Goal: Information Seeking & Learning: Compare options

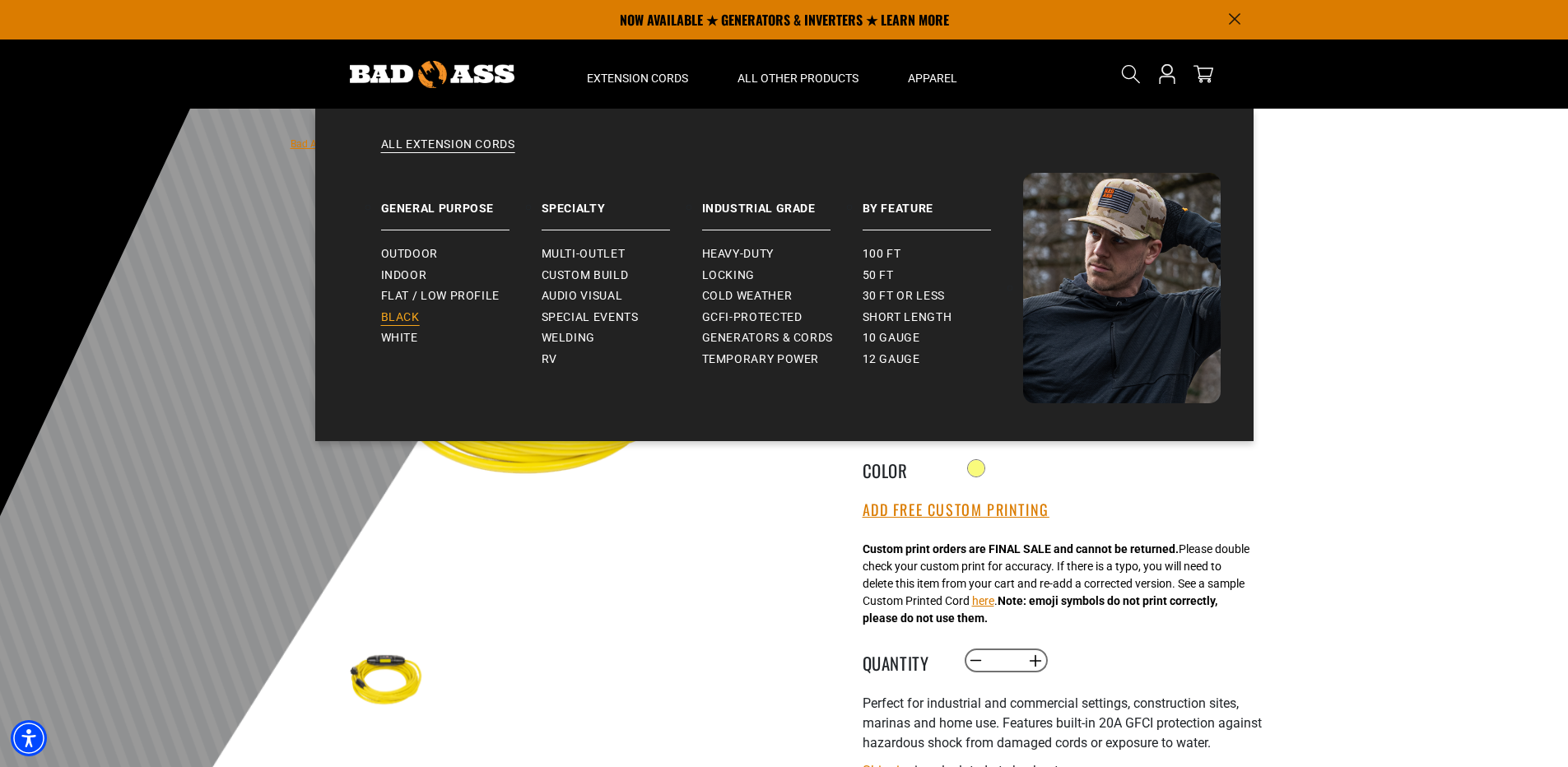
click at [396, 316] on span "Black" at bounding box center [400, 317] width 39 height 14
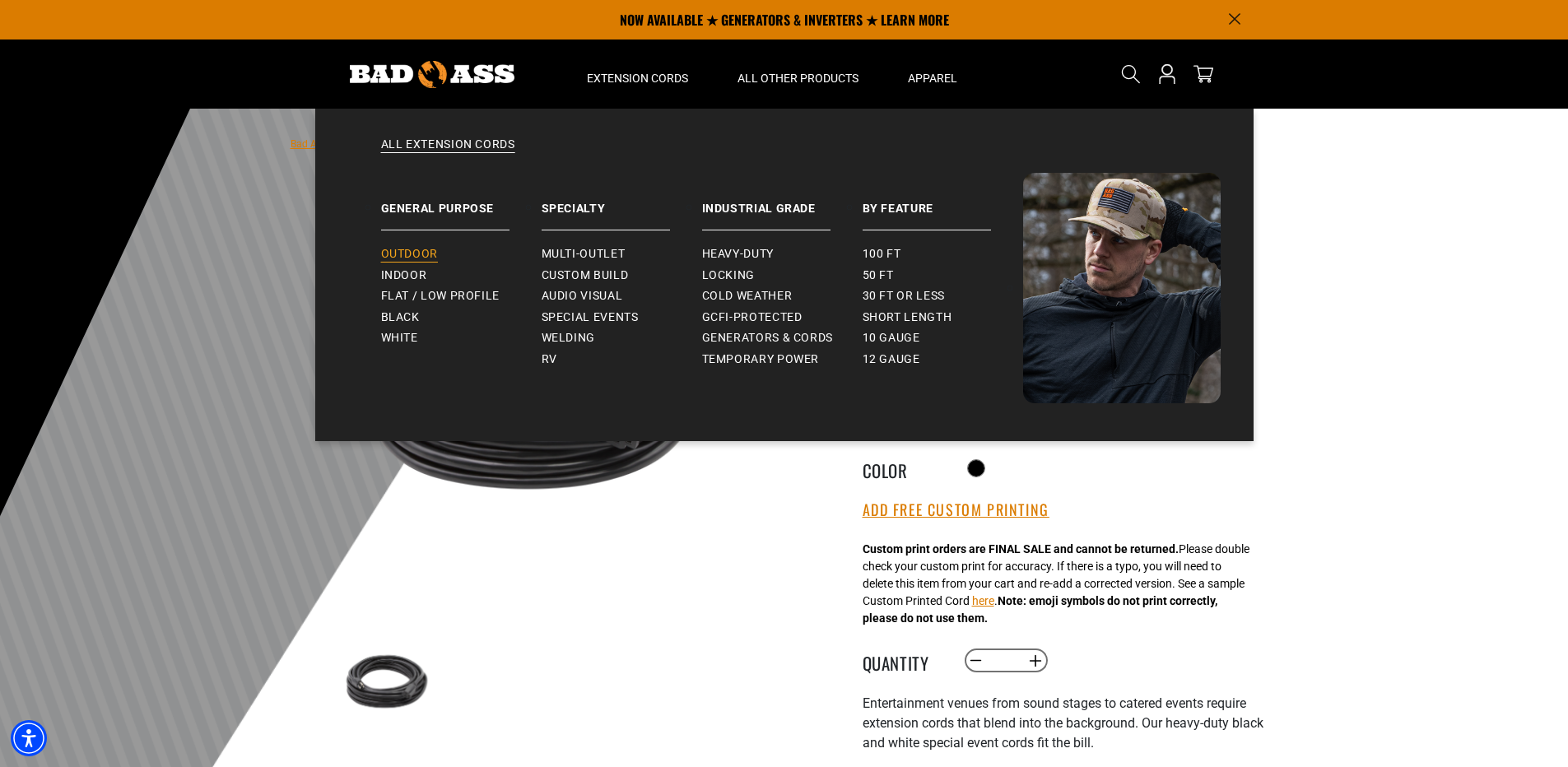
click at [405, 257] on span "Outdoor" at bounding box center [409, 254] width 57 height 14
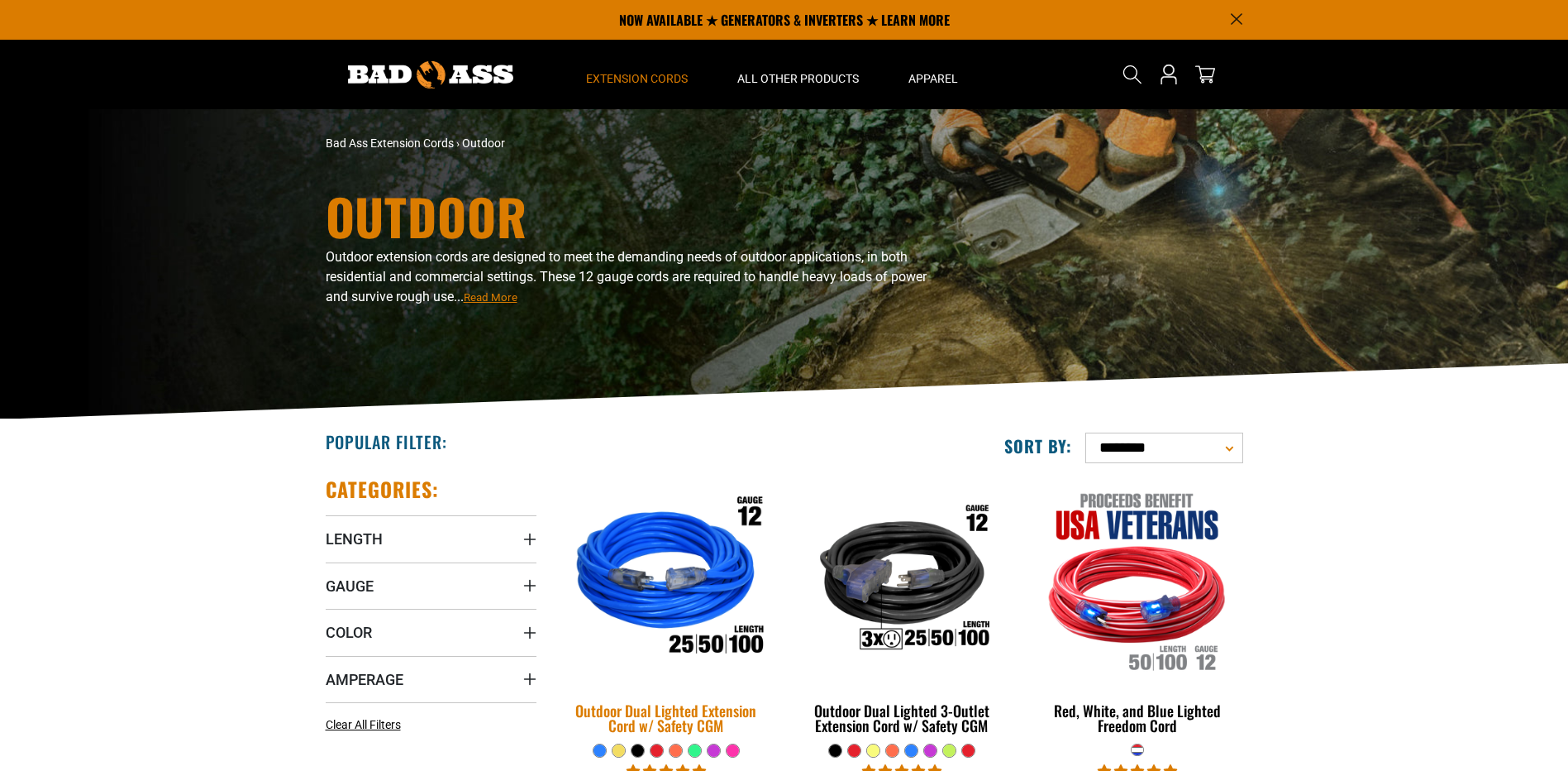
click at [630, 608] on img at bounding box center [666, 579] width 232 height 212
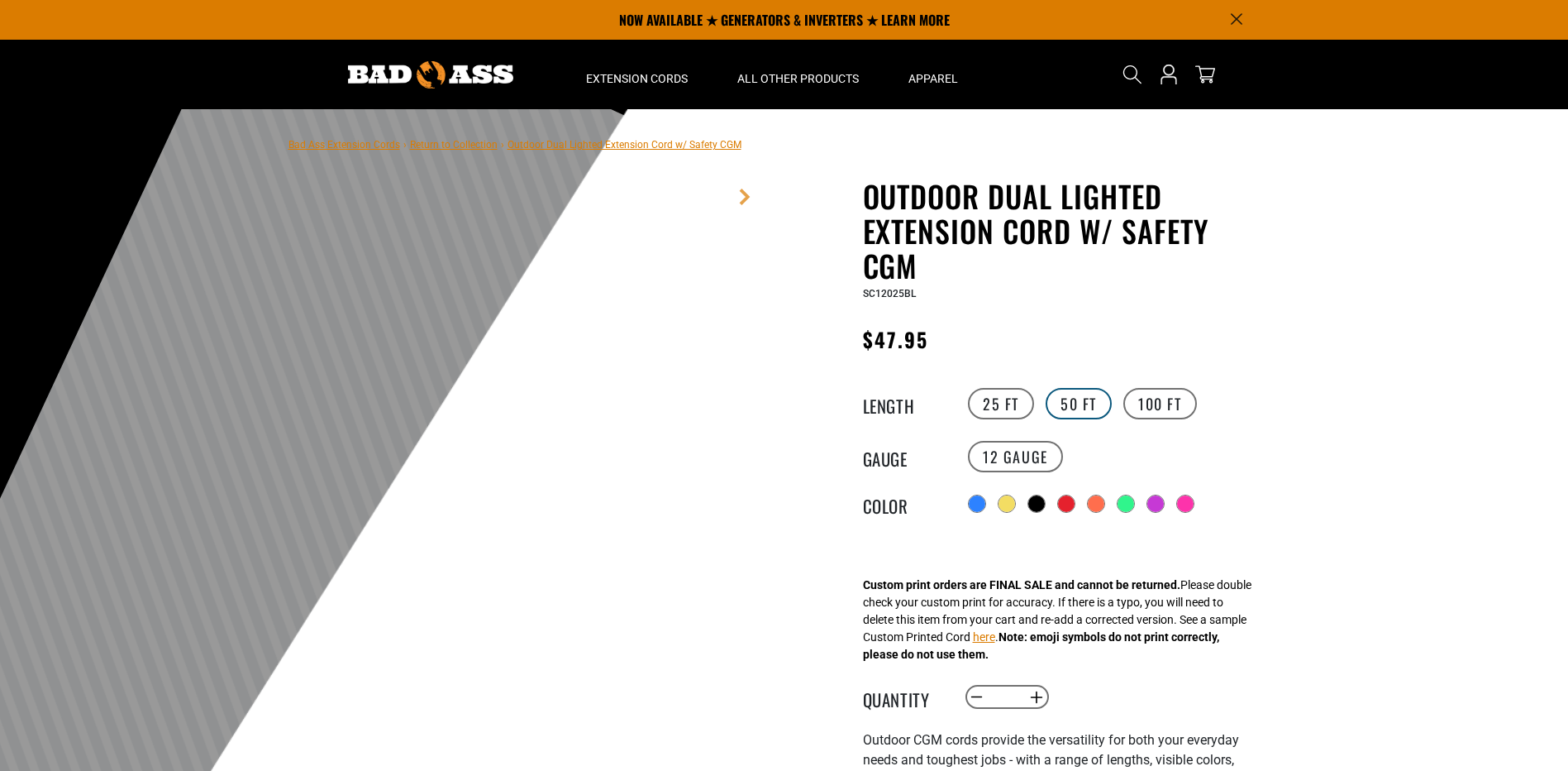
click at [1074, 388] on label "50 FT" at bounding box center [1079, 403] width 66 height 32
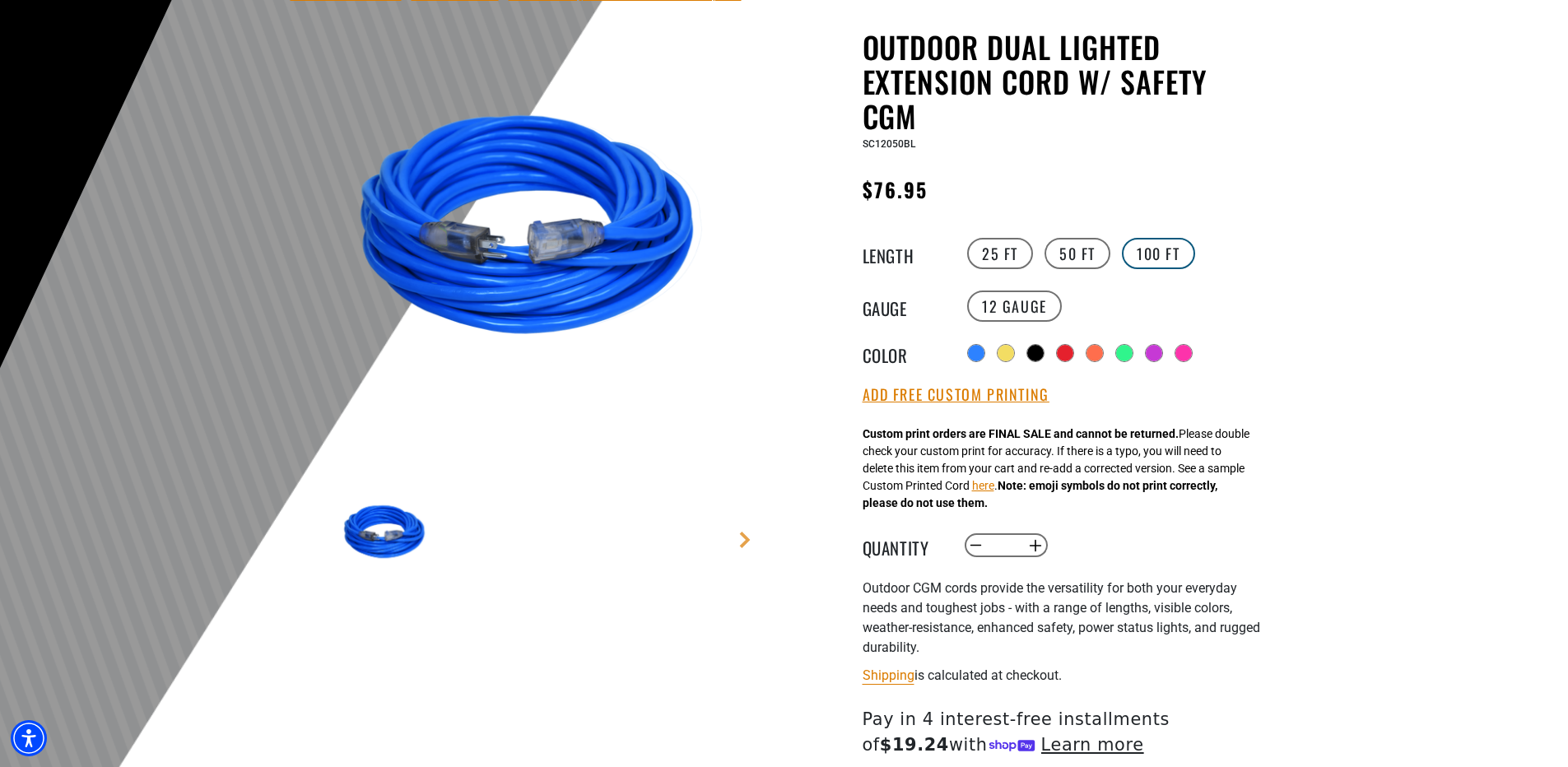
click at [1159, 245] on label "100 FT" at bounding box center [1158, 253] width 73 height 32
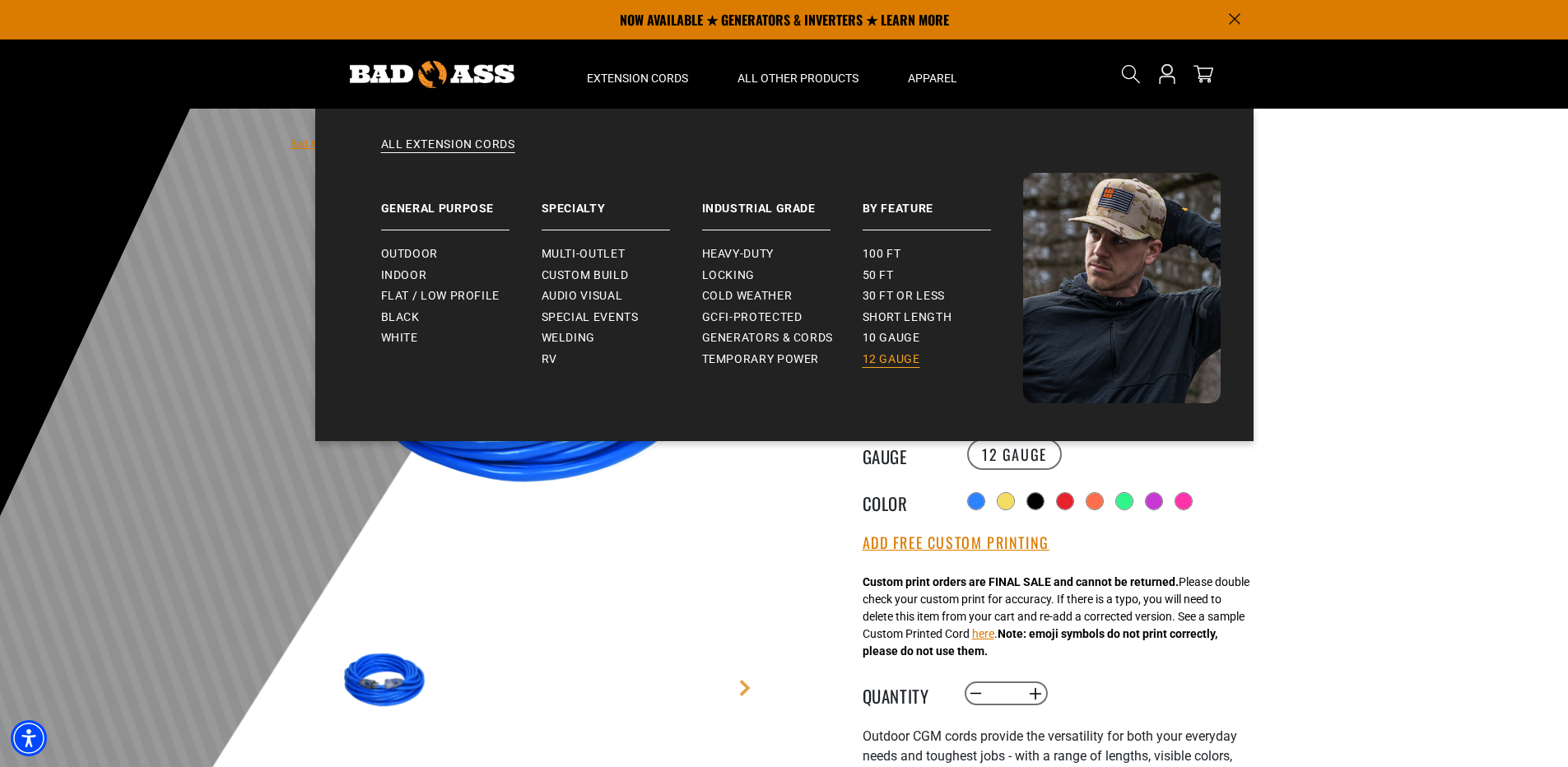
click at [903, 359] on span "12 gauge" at bounding box center [891, 360] width 58 height 14
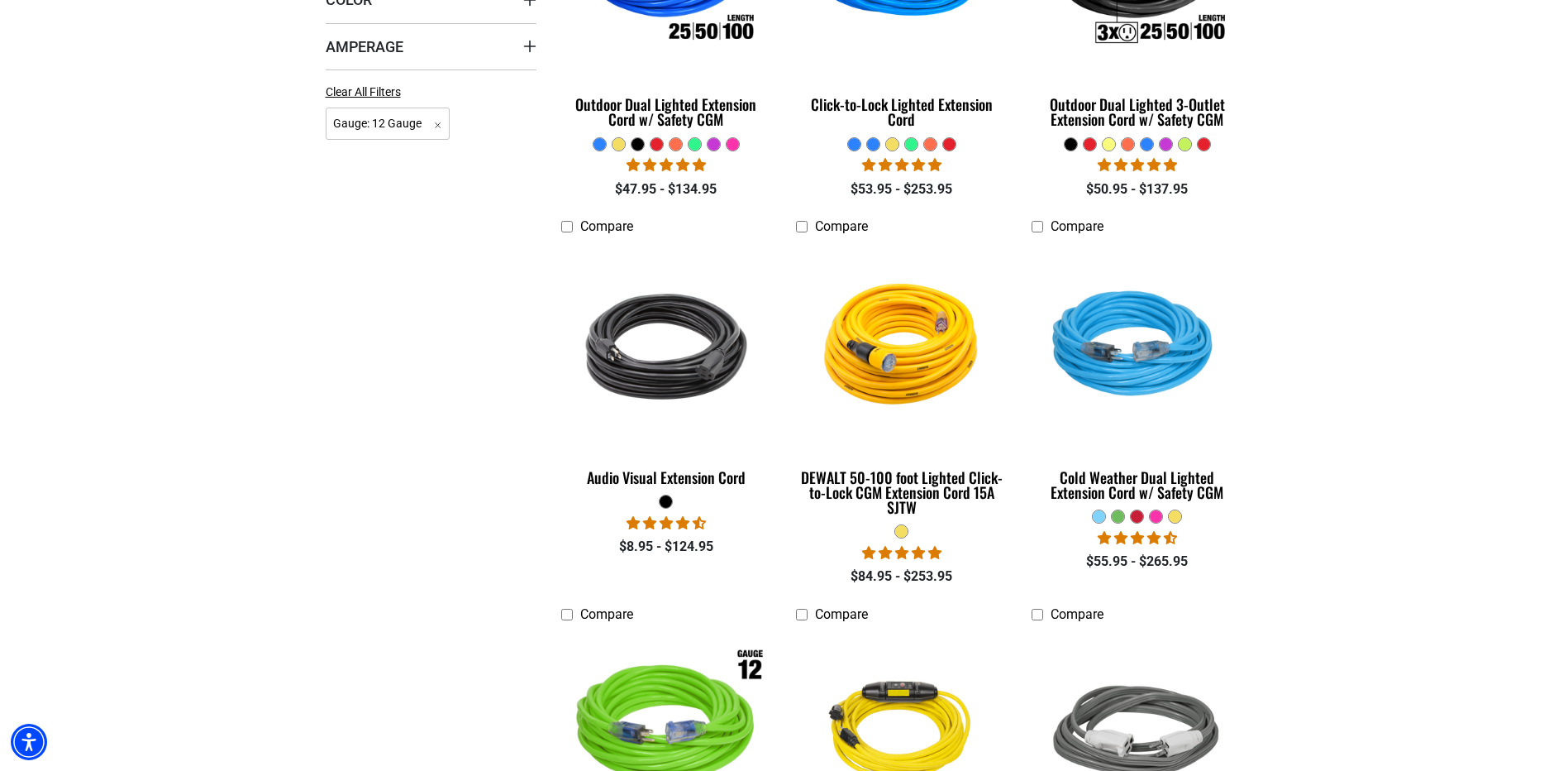
scroll to position [827, 0]
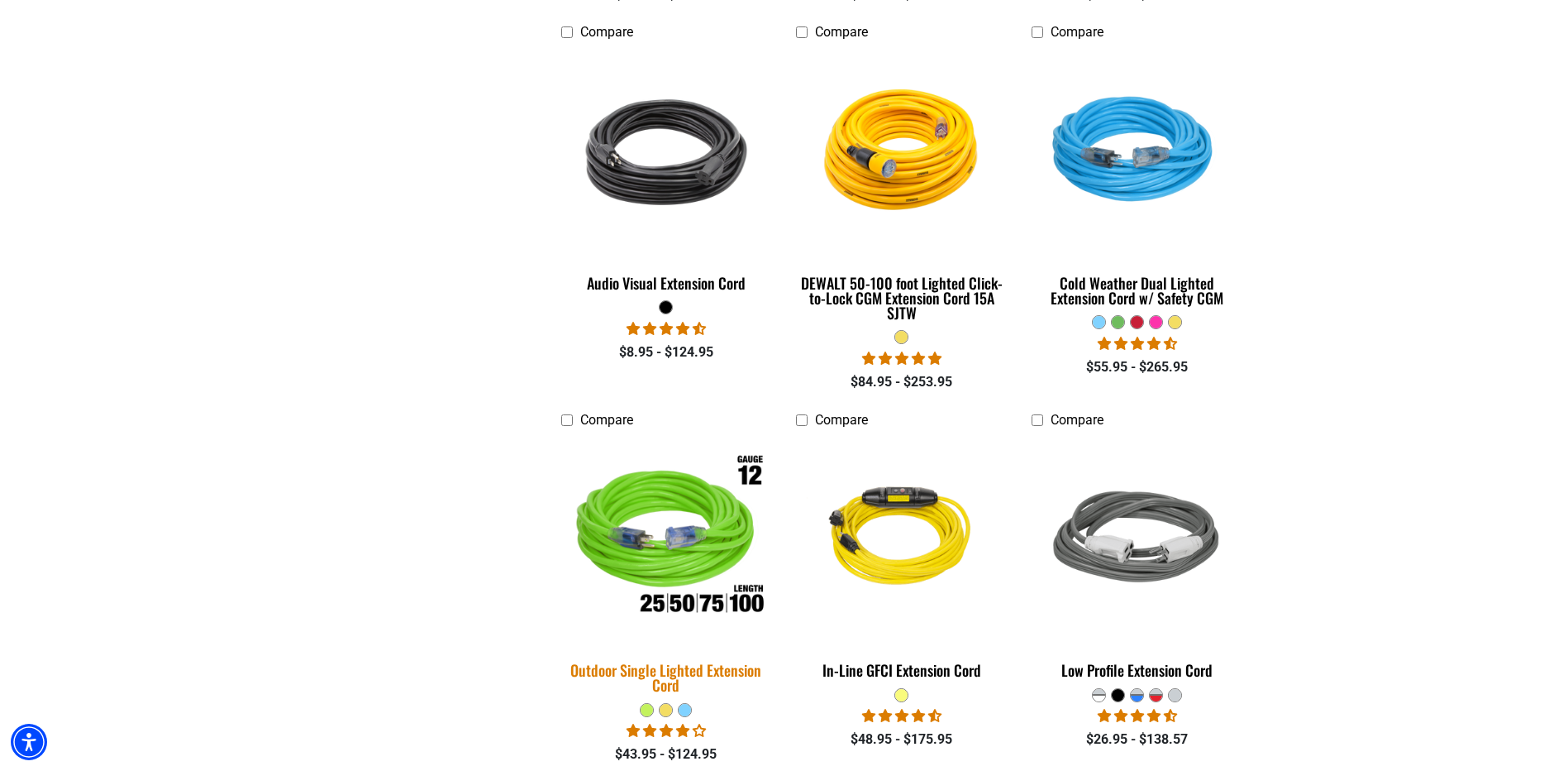
click at [673, 568] on img at bounding box center [666, 539] width 232 height 212
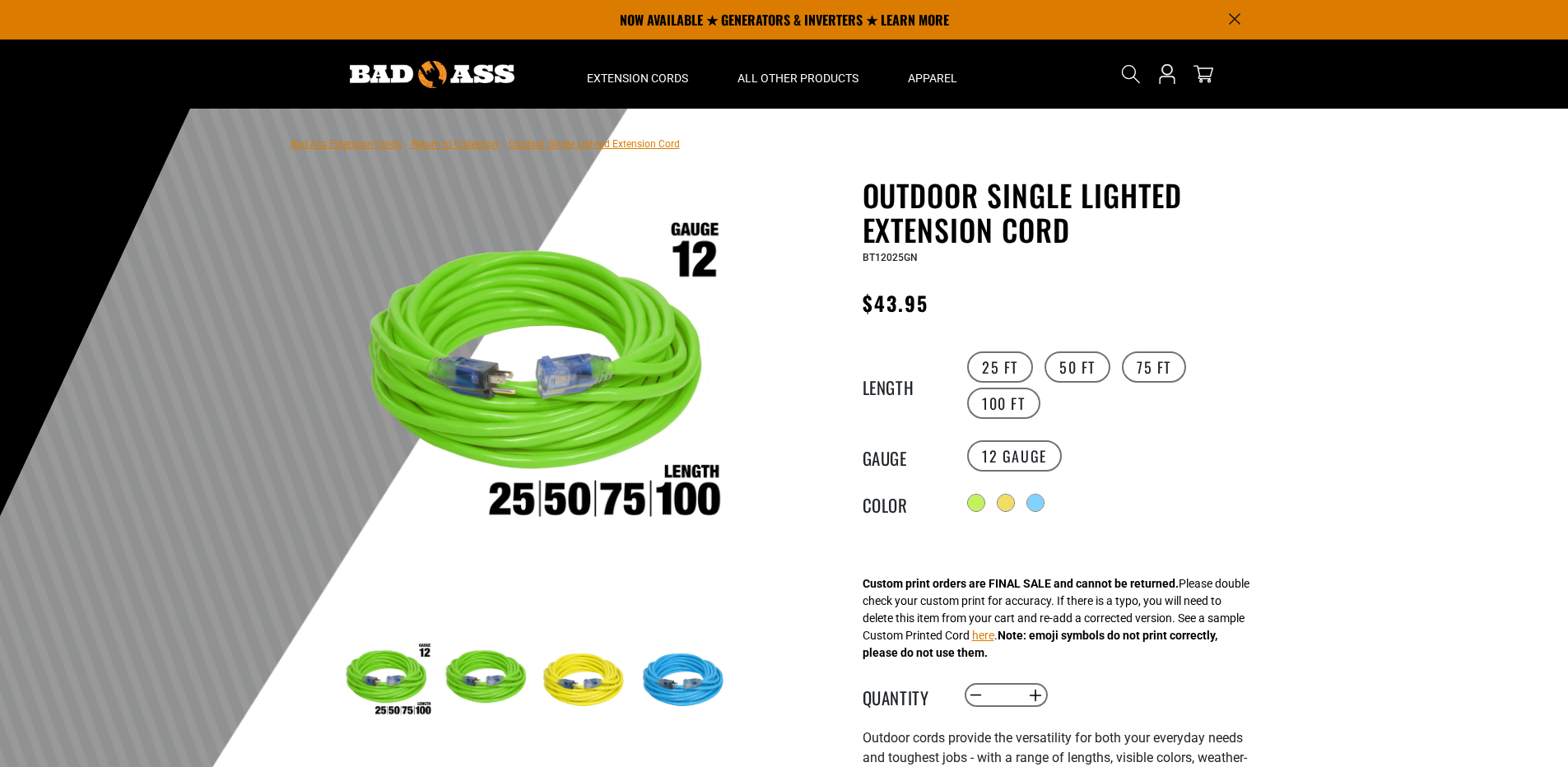
click at [996, 403] on label "100 FT" at bounding box center [1003, 403] width 73 height 32
